Goal: Find specific page/section: Find specific page/section

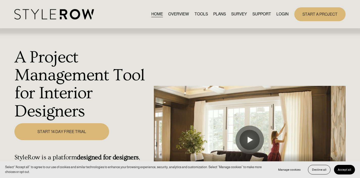
click at [282, 14] on link "LOGIN" at bounding box center [282, 14] width 12 height 7
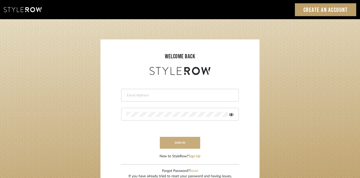
type input "divya.aok@gmail.com"
click at [189, 144] on button "sign in" at bounding box center [180, 143] width 40 height 12
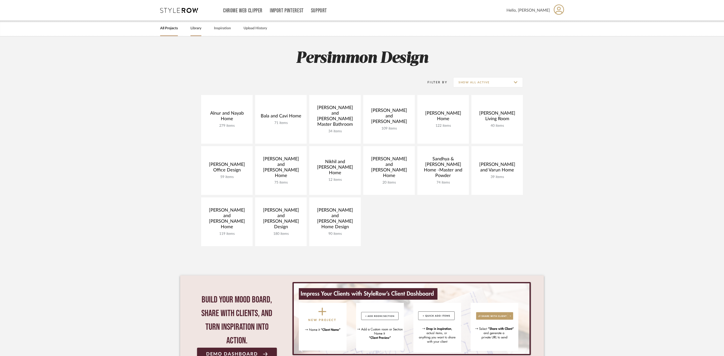
click at [191, 29] on link "Library" at bounding box center [196, 28] width 11 height 7
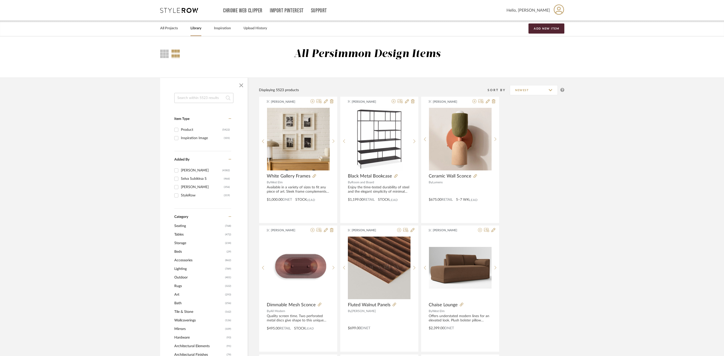
click at [184, 228] on span "Seating" at bounding box center [199, 226] width 50 height 9
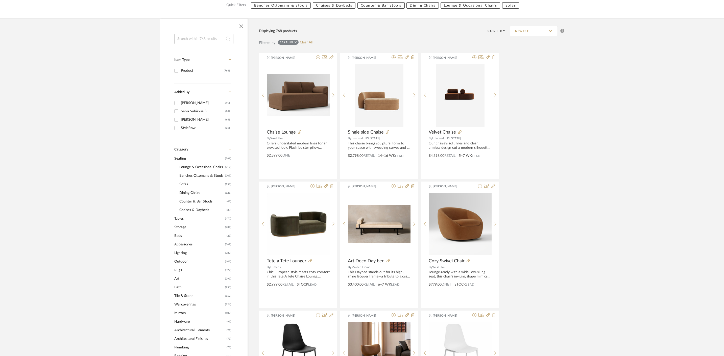
scroll to position [74, 0]
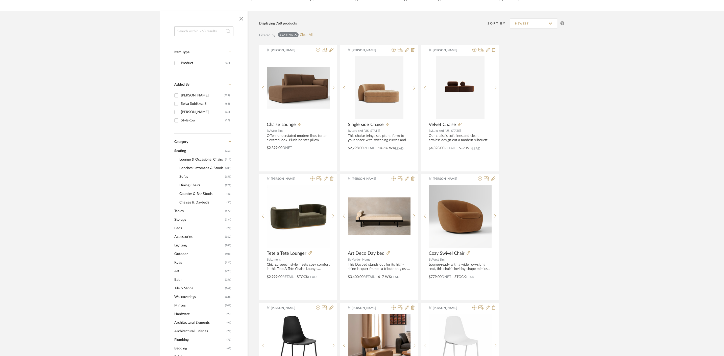
click at [183, 177] on span "Sofas" at bounding box center [201, 177] width 44 height 9
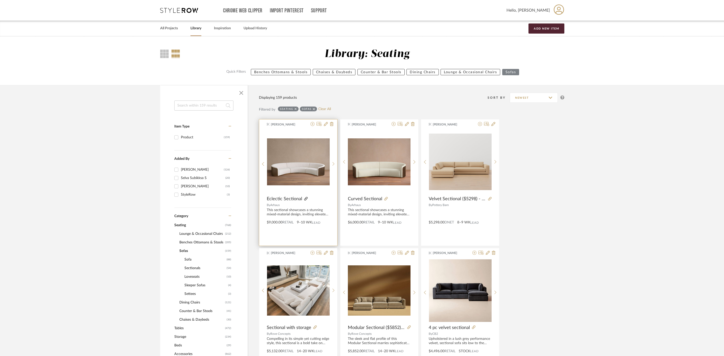
click at [307, 199] on icon at bounding box center [306, 199] width 4 height 4
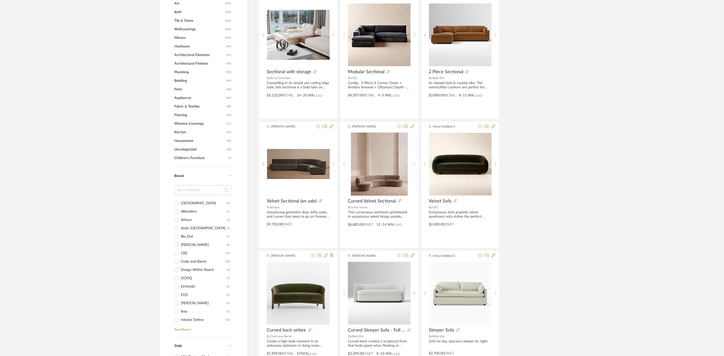
scroll to position [387, 0]
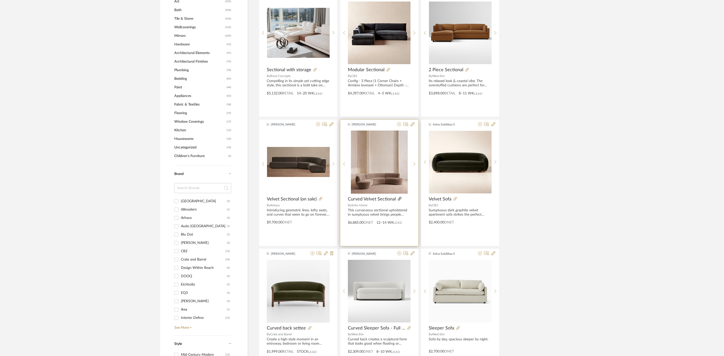
click at [399, 198] on icon at bounding box center [400, 199] width 4 height 4
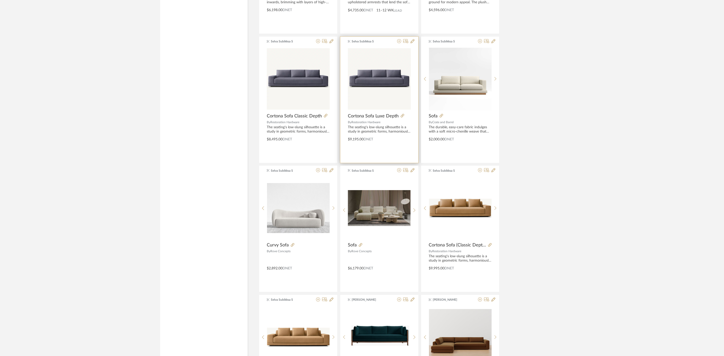
scroll to position [1365, 0]
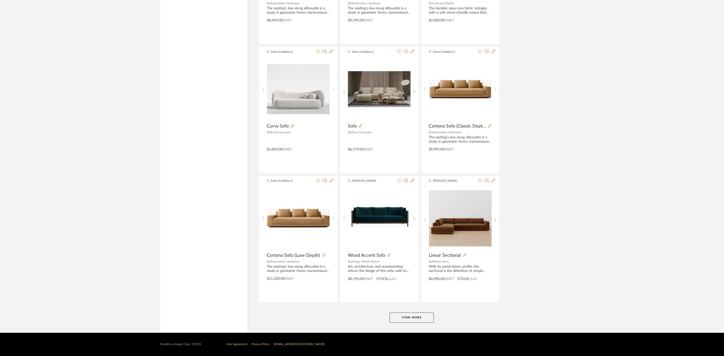
click at [415, 314] on button "View More" at bounding box center [412, 318] width 44 height 10
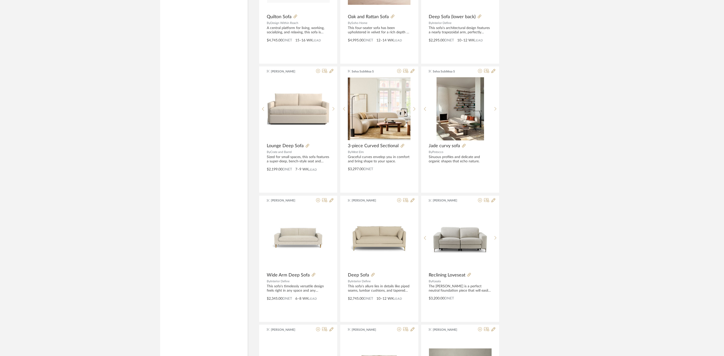
scroll to position [1864, 0]
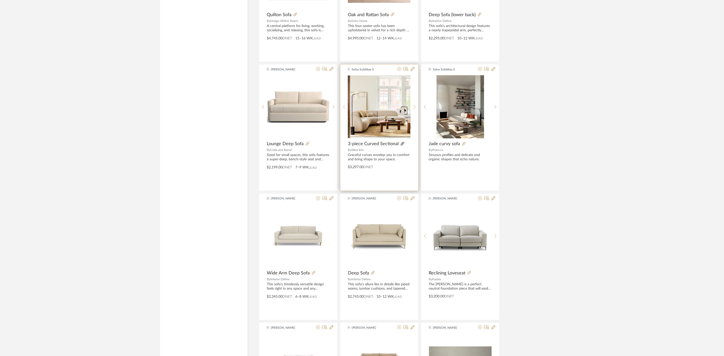
click at [401, 145] on icon at bounding box center [403, 144] width 4 height 4
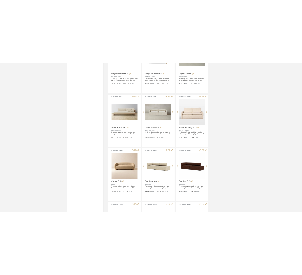
scroll to position [2242, 0]
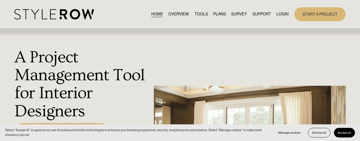
click at [149, 14] on link "LOGIN" at bounding box center [282, 14] width 12 height 7
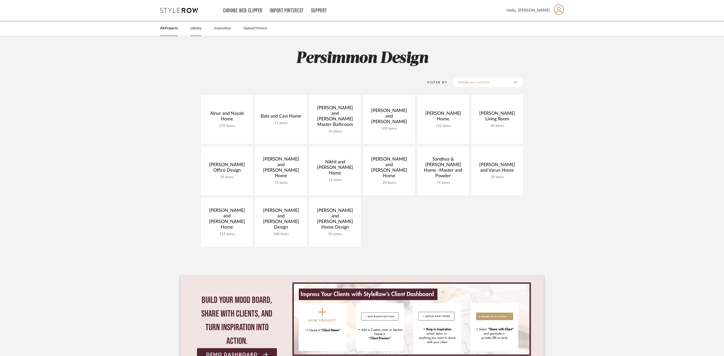
click at [199, 32] on link "Library" at bounding box center [196, 28] width 11 height 7
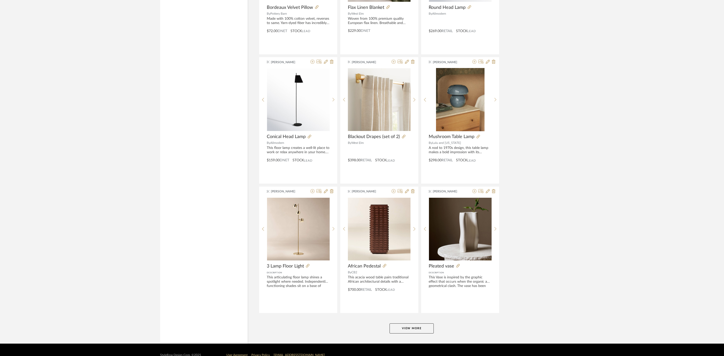
scroll to position [1084, 0]
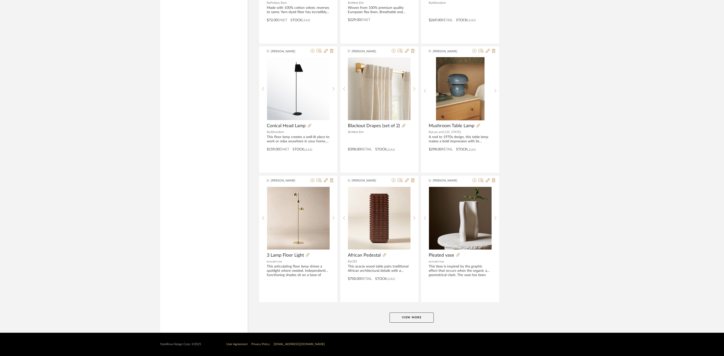
click at [423, 282] on button "View More" at bounding box center [412, 317] width 44 height 10
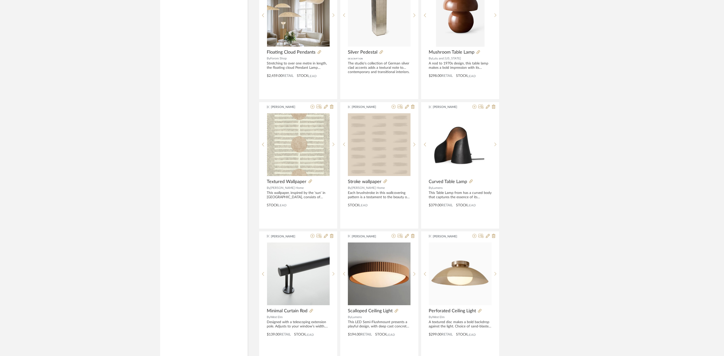
scroll to position [1813, 0]
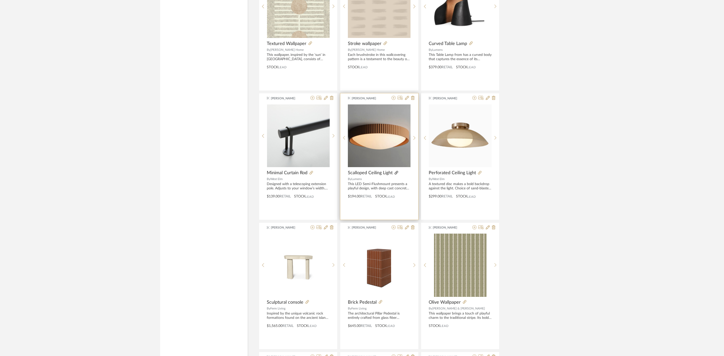
click at [396, 172] on icon at bounding box center [397, 173] width 4 height 4
